Goal: Task Accomplishment & Management: Use online tool/utility

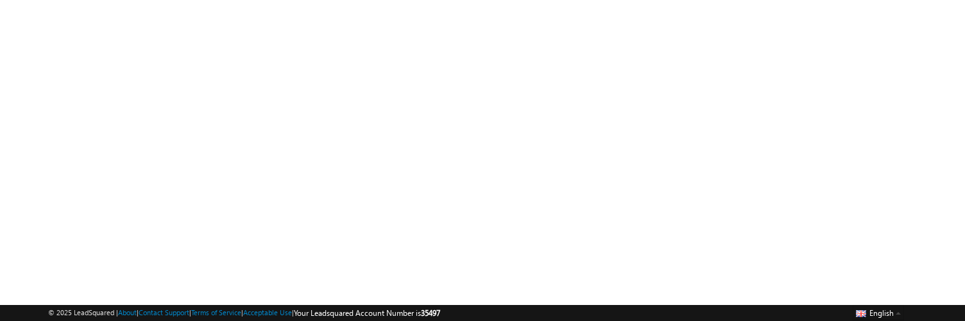
scroll to position [94, 0]
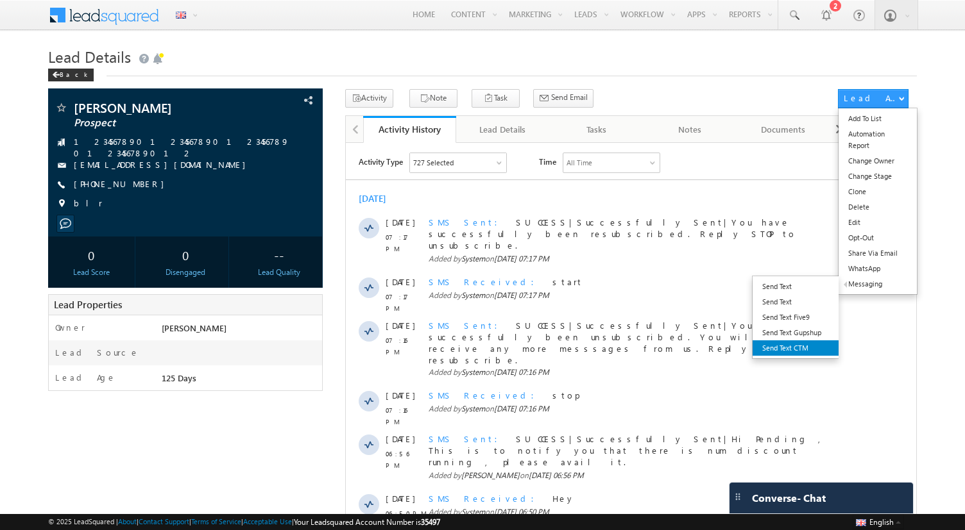
click at [779, 341] on link "Send Text CTM" at bounding box center [795, 348] width 86 height 15
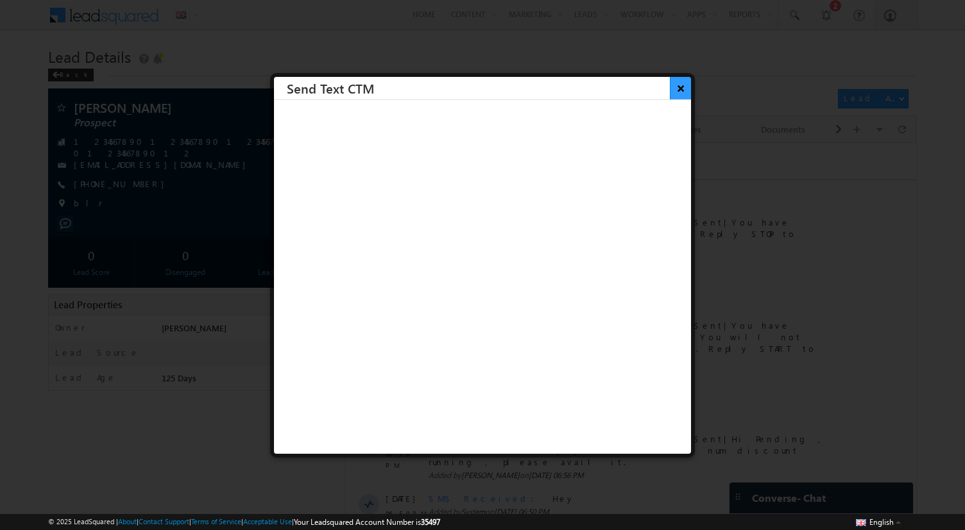
click at [680, 94] on button "×" at bounding box center [680, 88] width 21 height 22
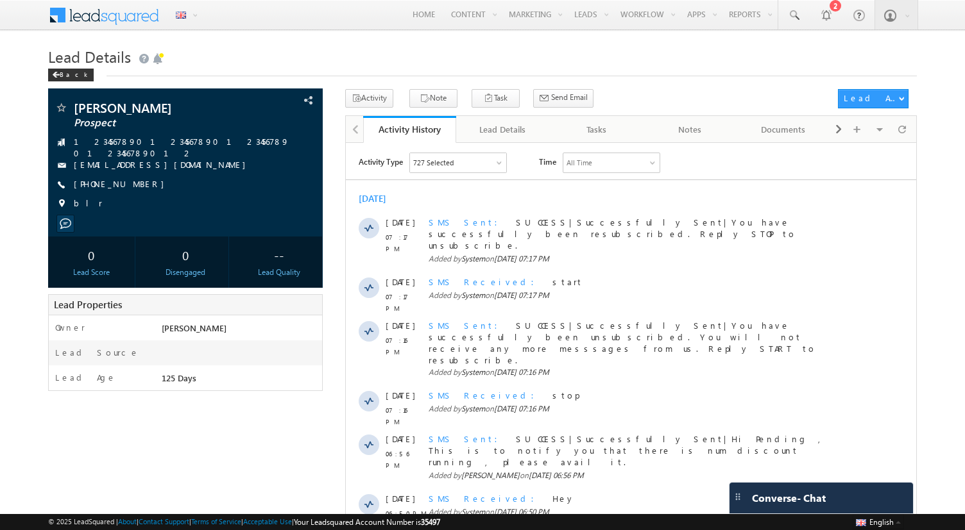
click at [57, 68] on h1 "Lead Details" at bounding box center [482, 55] width 868 height 25
click at [50, 76] on div "Back" at bounding box center [71, 75] width 46 height 13
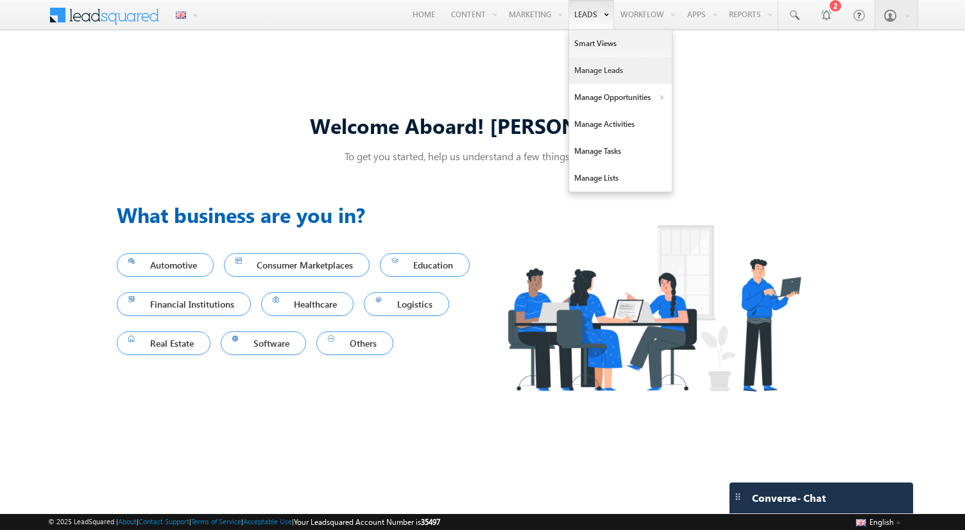
click at [588, 70] on link "Manage Leads" at bounding box center [620, 70] width 103 height 27
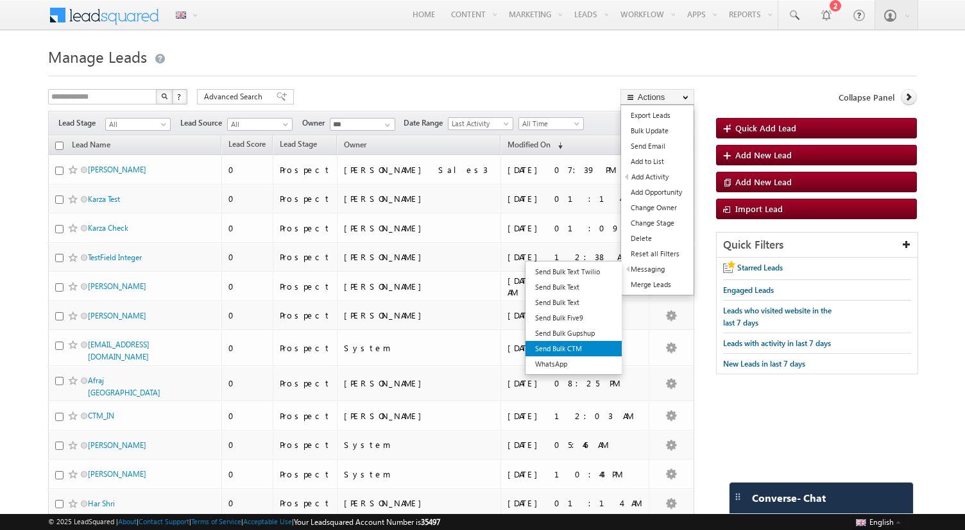
click at [578, 344] on link "Send Bulk CTM" at bounding box center [573, 348] width 96 height 15
